Goal: Find specific page/section: Find specific page/section

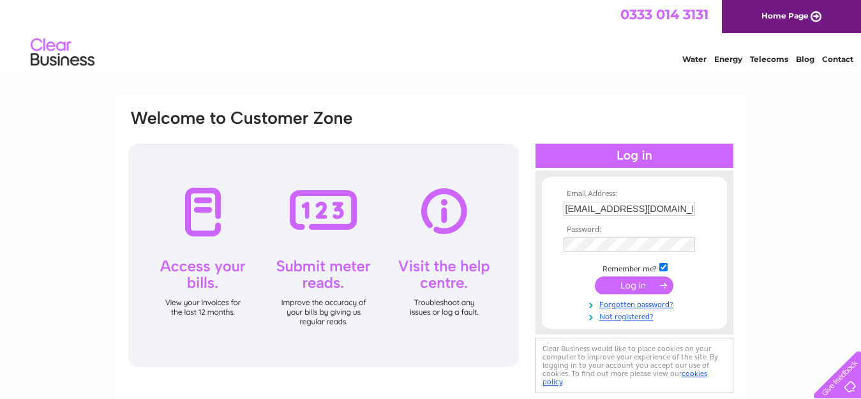
click at [634, 283] on input "submit" at bounding box center [634, 285] width 79 height 18
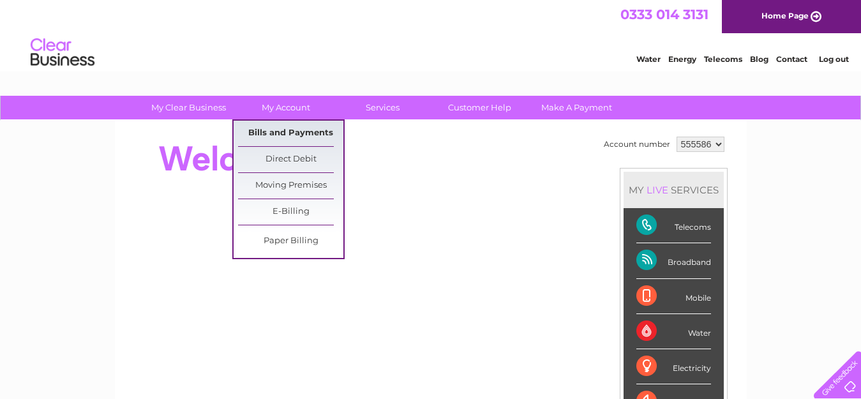
click at [280, 128] on link "Bills and Payments" at bounding box center [290, 134] width 105 height 26
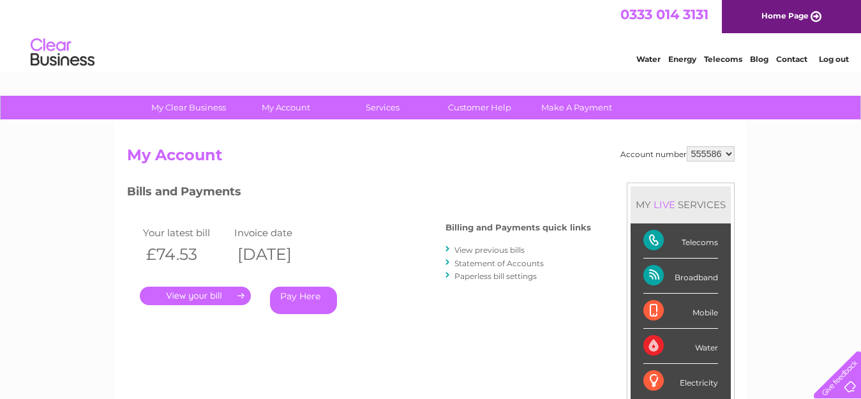
click at [193, 296] on link "." at bounding box center [195, 296] width 111 height 19
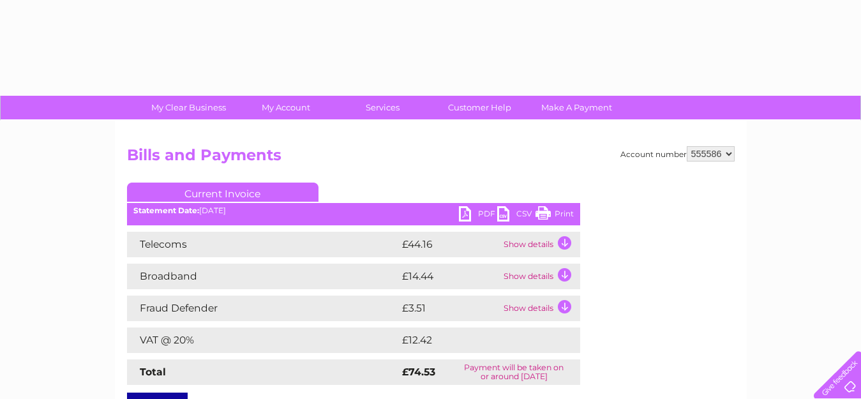
click at [465, 209] on link "PDF" at bounding box center [478, 215] width 38 height 19
